Goal: Transaction & Acquisition: Obtain resource

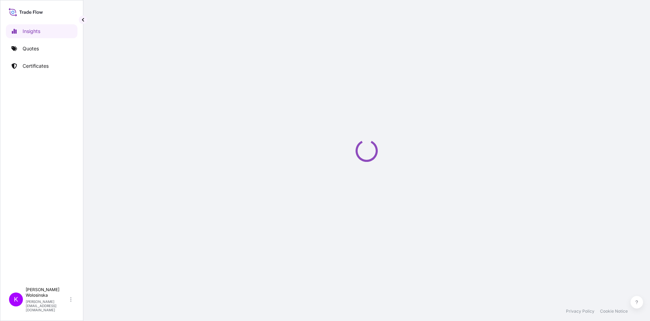
select select "2025"
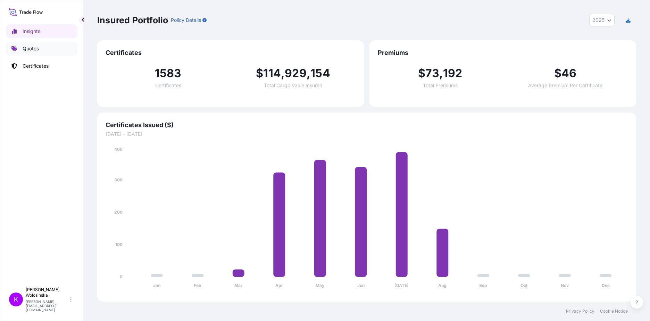
click at [35, 54] on link "Quotes" at bounding box center [42, 49] width 72 height 14
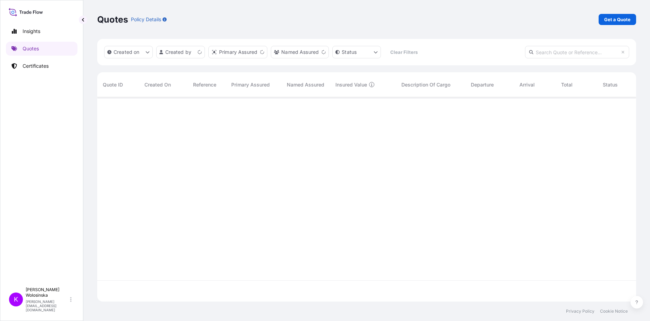
scroll to position [203, 534]
click at [626, 22] on p "Get a Quote" at bounding box center [618, 19] width 26 height 7
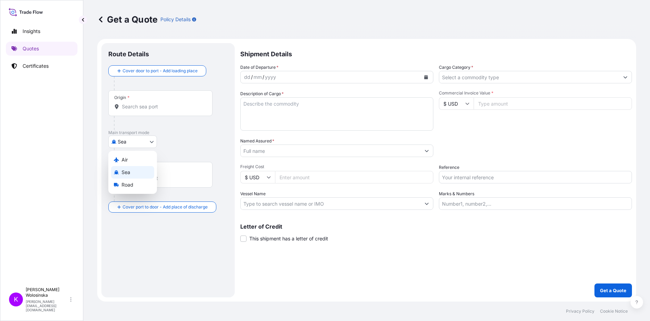
click at [119, 141] on body "Insights Quotes Certificates K [PERSON_NAME] [PERSON_NAME][EMAIL_ADDRESS][DOMAI…" at bounding box center [325, 160] width 650 height 321
click at [125, 186] on span "Road" at bounding box center [128, 184] width 12 height 7
select select "Road"
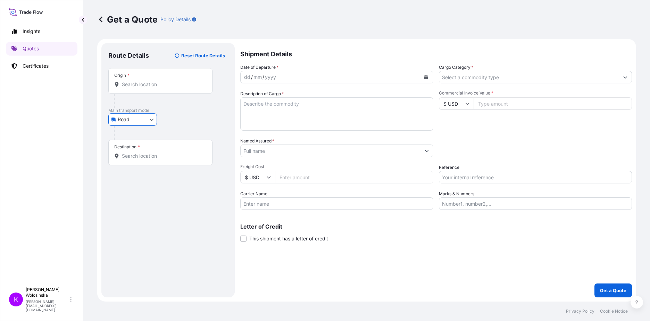
click at [134, 85] on input "Origin *" at bounding box center [163, 84] width 82 height 7
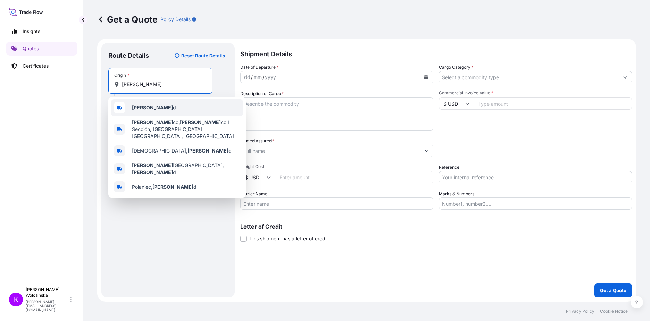
click at [137, 108] on b "[PERSON_NAME]" at bounding box center [152, 108] width 41 height 6
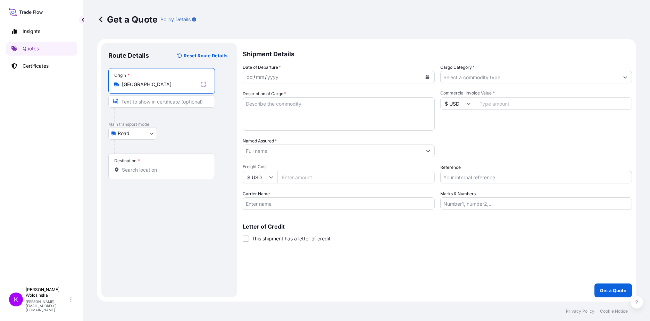
type input "[GEOGRAPHIC_DATA]"
click at [133, 167] on input "Destination *" at bounding box center [164, 169] width 84 height 7
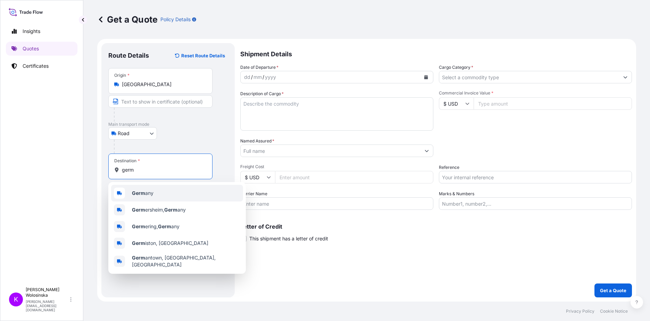
click at [142, 191] on b "Germ" at bounding box center [138, 193] width 13 height 6
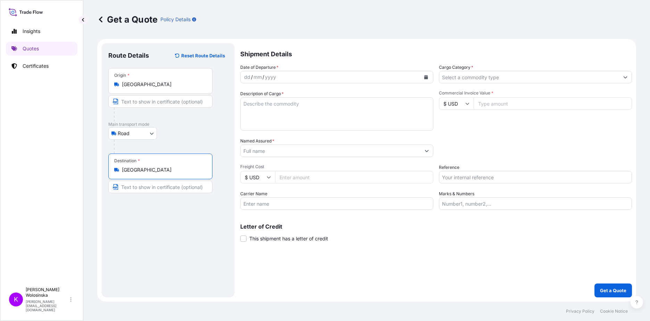
type input "[GEOGRAPHIC_DATA]"
click at [424, 76] on button "Calendar" at bounding box center [426, 77] width 11 height 11
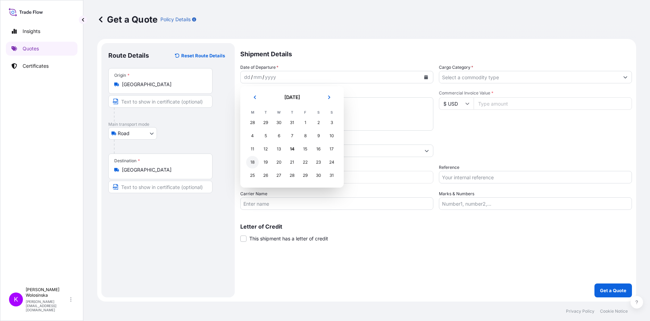
click at [251, 163] on div "18" at bounding box center [252, 162] width 13 height 13
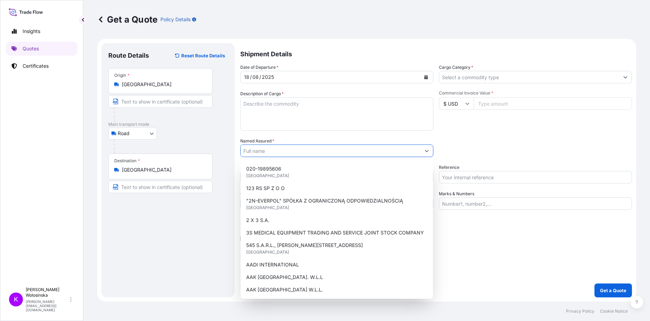
click at [289, 148] on input "Named Assured *" at bounding box center [331, 151] width 180 height 13
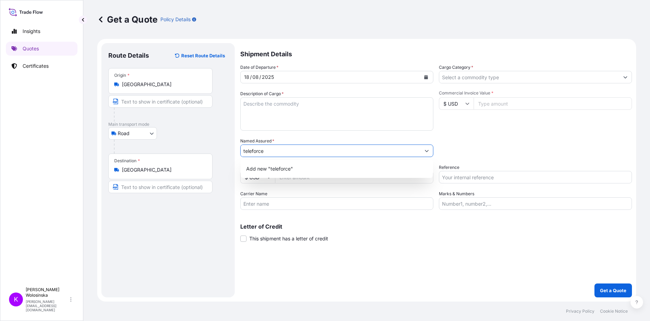
drag, startPoint x: 277, startPoint y: 148, endPoint x: 234, endPoint y: 148, distance: 43.1
click at [234, 148] on form "Route Details Reset Route Details Place of loading Road / Inland Road / Inland …" at bounding box center [366, 170] width 539 height 263
paste input "TELFORCEONE SPÓŁKA AKCYJNA"
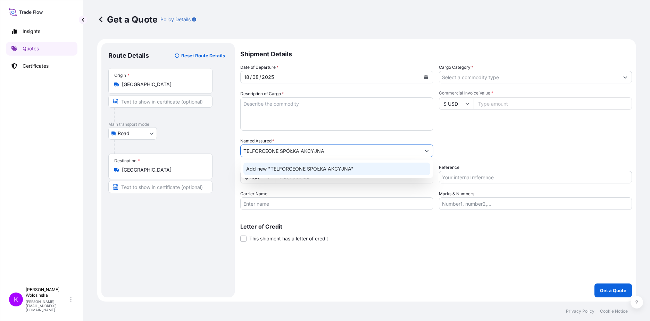
click at [327, 170] on span "Add new "TELFORCEONE SPÓŁKA AKCYJNA"" at bounding box center [299, 168] width 107 height 7
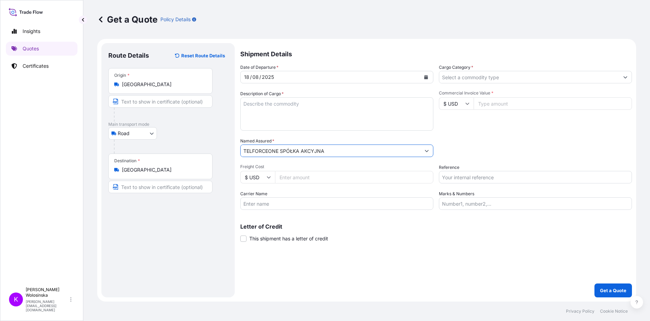
type input "TELFORCEONE SPÓŁKA AKCYJNA"
click at [621, 77] on button "Show suggestions" at bounding box center [625, 77] width 13 height 13
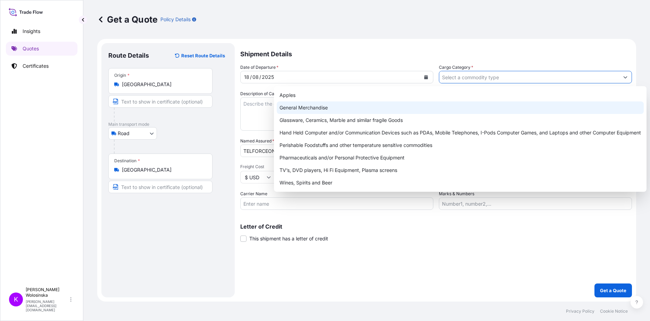
click at [601, 109] on div "General Merchandise" at bounding box center [460, 107] width 367 height 13
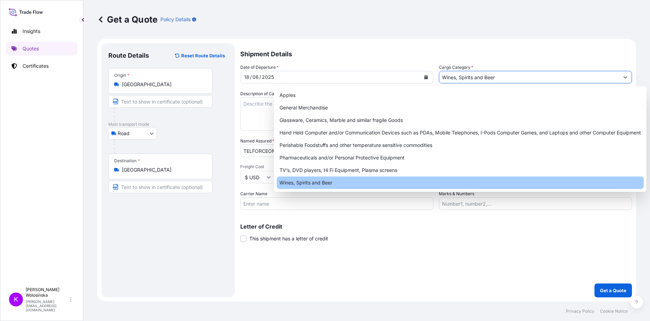
paste input "SDX2508000611"
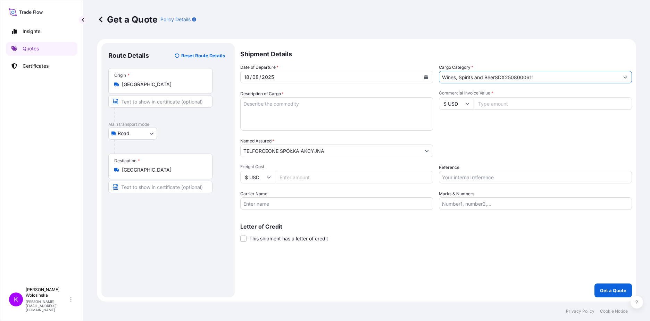
type input "Wines, Spirits and BeerSDX2508000611"
click at [446, 177] on input "Reference" at bounding box center [535, 177] width 193 height 13
paste input "SDX2508000611"
type input "SDX2508000611"
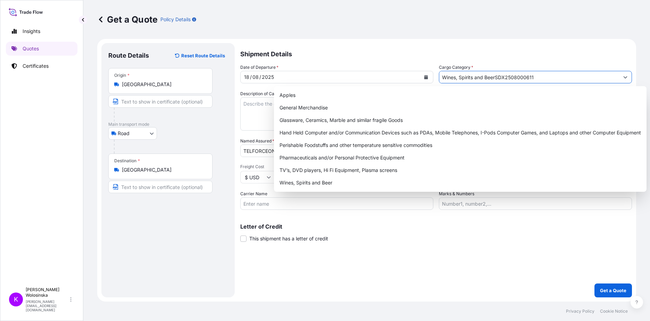
click at [498, 76] on input "Wines, Spirits and BeerSDX2508000611" at bounding box center [529, 77] width 180 height 13
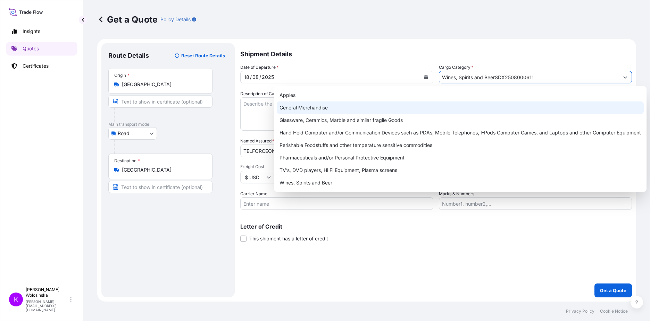
click at [337, 110] on div "General Merchandise" at bounding box center [460, 107] width 367 height 13
type input "General Merchandise"
click at [305, 112] on div "General Merchandise" at bounding box center [460, 107] width 367 height 13
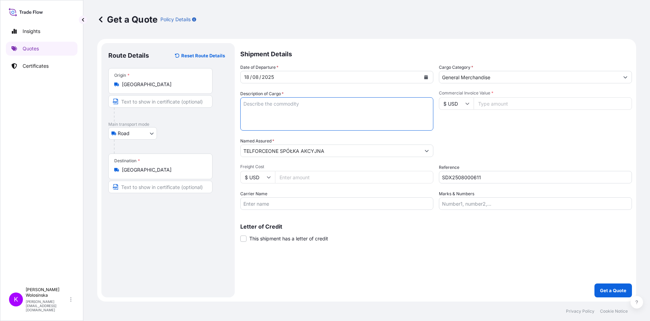
click at [305, 112] on textarea "Description of Cargo *" at bounding box center [336, 113] width 193 height 33
paste textarea "rocking chairs, strollers, educational mats"
type textarea "rocking chairs, strollers, educational mats"
click at [458, 105] on input "$ USD" at bounding box center [456, 103] width 35 height 13
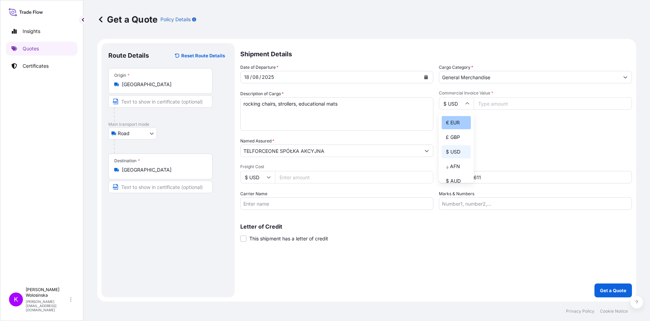
click at [459, 122] on div "€ EUR" at bounding box center [456, 122] width 29 height 13
type input "€ EUR"
click at [490, 102] on input "Commercial Invoice Value *" at bounding box center [553, 103] width 158 height 13
type input "27605.50"
click at [496, 113] on div "Commercial Invoice Value * € EUR 27605.50" at bounding box center [535, 110] width 193 height 40
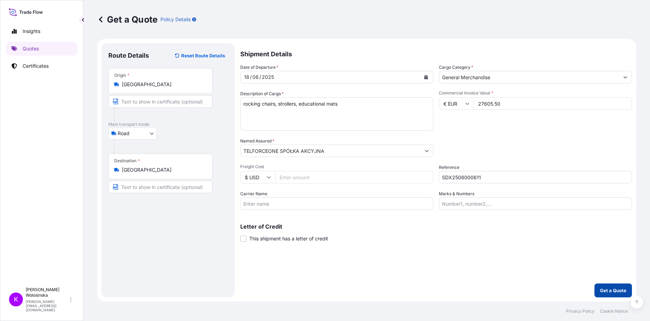
click at [613, 295] on button "Get a Quote" at bounding box center [614, 290] width 38 height 14
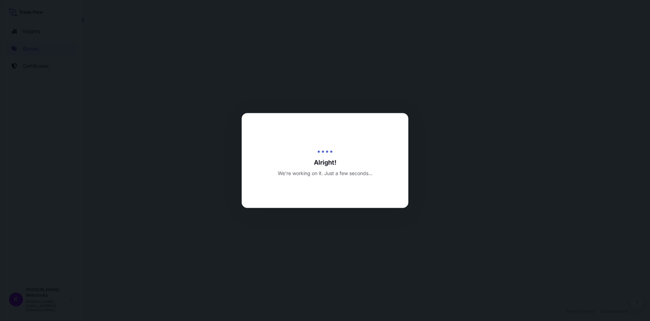
select select "Road"
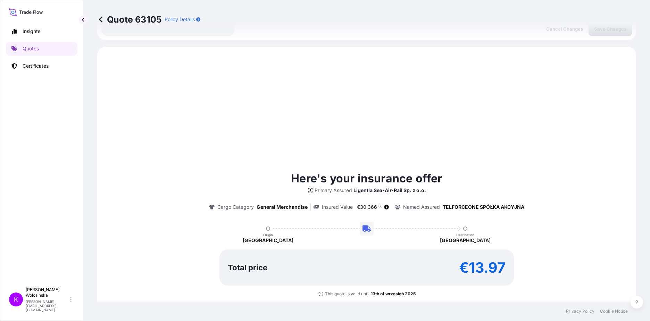
scroll to position [238, 0]
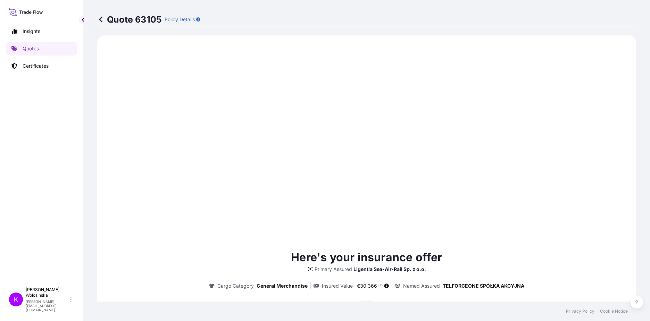
type input "[DATE]"
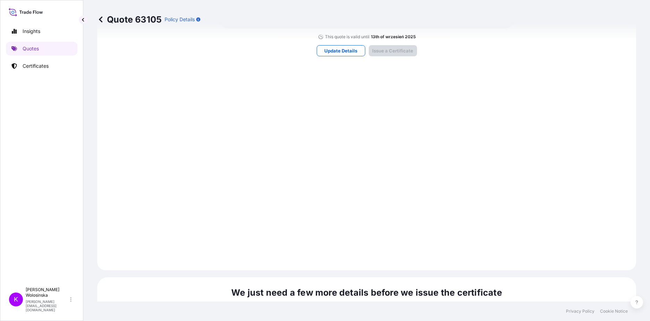
scroll to position [725, 0]
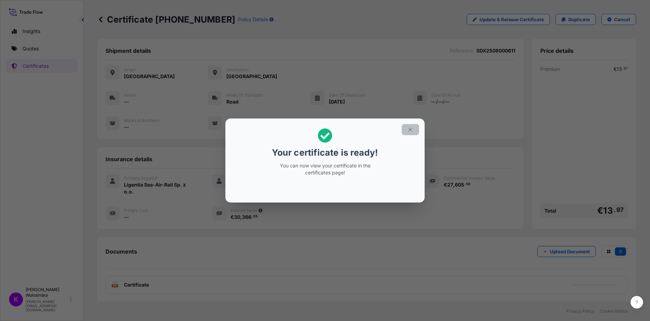
click at [411, 130] on icon "button" at bounding box center [411, 130] width 4 height 4
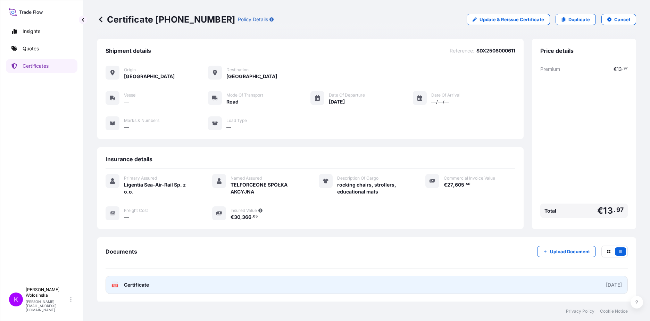
click at [136, 286] on span "Certificate" at bounding box center [136, 284] width 25 height 7
